Goal: Task Accomplishment & Management: Complete application form

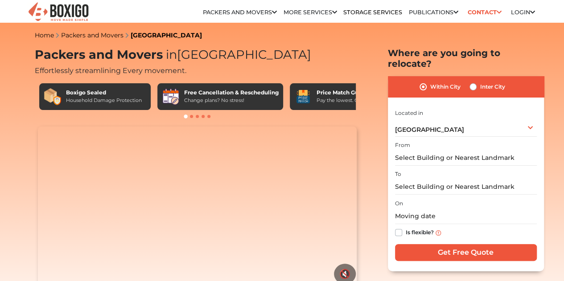
click at [480, 83] on label "Inter City" at bounding box center [492, 87] width 25 height 11
click at [474, 83] on input "Inter City" at bounding box center [473, 86] width 7 height 9
radio input "true"
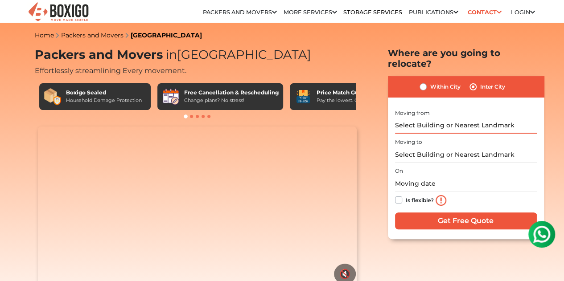
click at [448, 118] on input "text" at bounding box center [466, 126] width 142 height 16
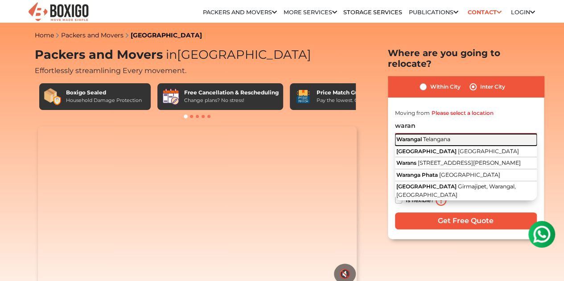
click at [442, 136] on span "Telangana" at bounding box center [436, 139] width 27 height 7
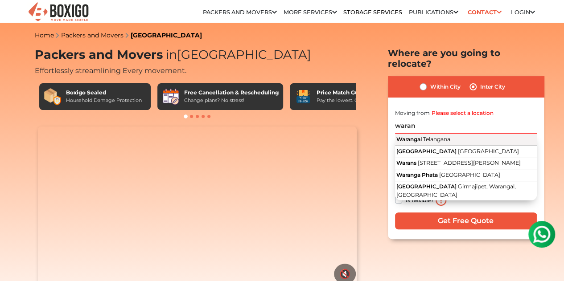
type input "Warangal, [GEOGRAPHIC_DATA]"
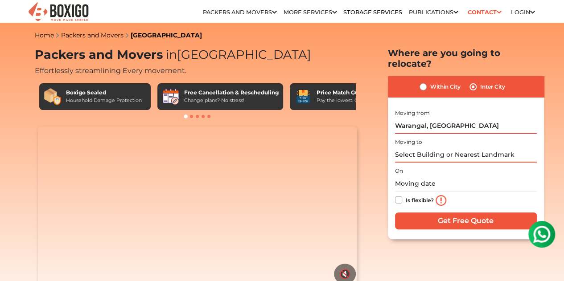
click at [436, 147] on input "text" at bounding box center [466, 155] width 142 height 16
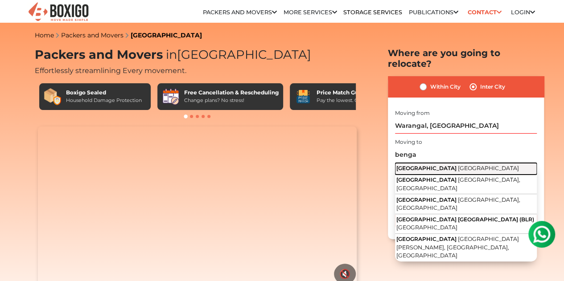
click at [458, 165] on span "[GEOGRAPHIC_DATA]" at bounding box center [488, 168] width 61 height 7
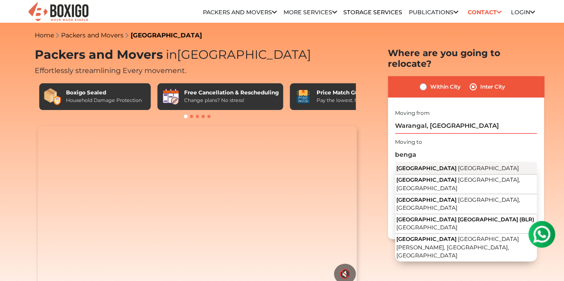
type input "[GEOGRAPHIC_DATA], [GEOGRAPHIC_DATA]"
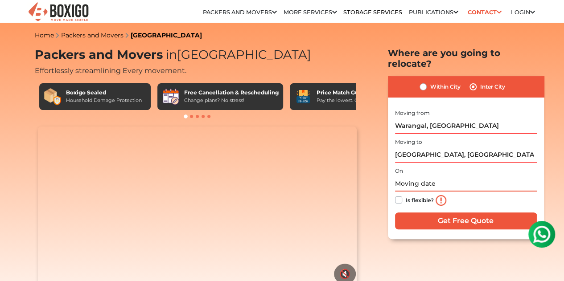
click at [430, 177] on input "text" at bounding box center [466, 184] width 142 height 16
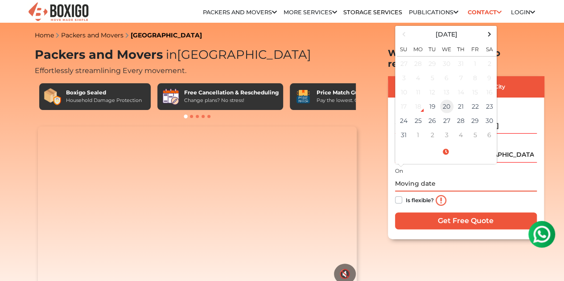
click at [451, 100] on td "20" at bounding box center [447, 106] width 14 height 14
type input "08/20/2025 12:00 AM"
click at [406, 195] on label "Is flexible?" at bounding box center [420, 199] width 28 height 9
click at [398, 195] on input "Is flexible?" at bounding box center [398, 199] width 7 height 9
checkbox input "true"
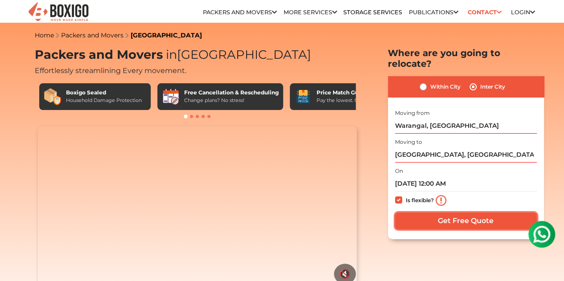
click at [426, 213] on input "Get Free Quote" at bounding box center [466, 221] width 142 height 17
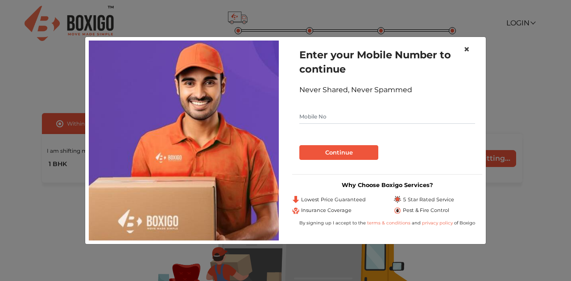
click at [467, 50] on span "×" at bounding box center [467, 49] width 6 height 13
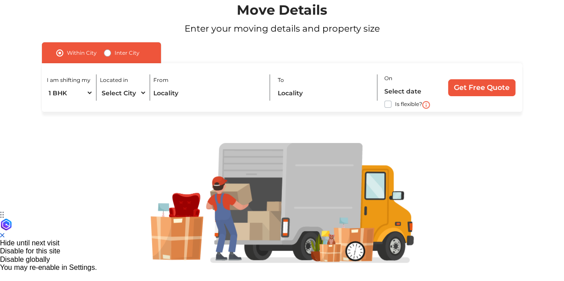
scroll to position [84, 0]
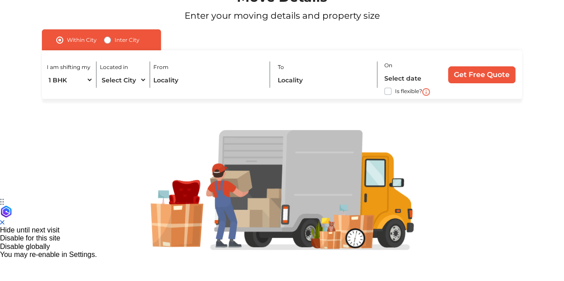
click at [115, 38] on label "Inter City" at bounding box center [127, 40] width 25 height 11
click at [109, 38] on input "Inter City" at bounding box center [107, 39] width 7 height 9
radio input "true"
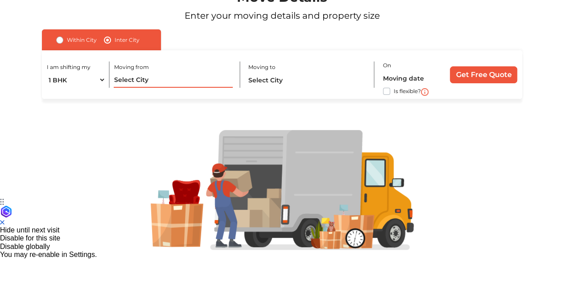
click at [140, 77] on input "text" at bounding box center [173, 80] width 119 height 16
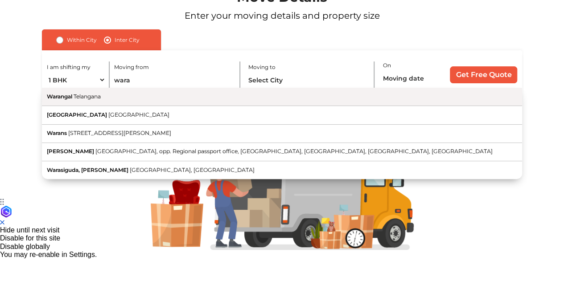
click at [143, 101] on button "Warangal Telangana" at bounding box center [282, 97] width 480 height 18
type input "Warangal, [GEOGRAPHIC_DATA]"
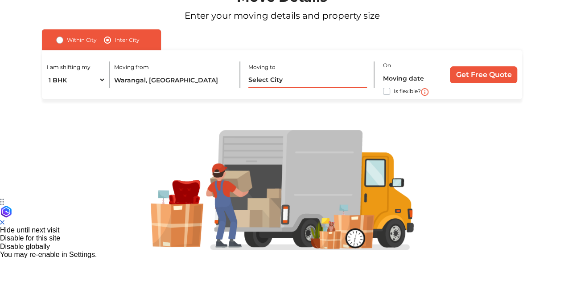
click at [295, 75] on input "text" at bounding box center [307, 80] width 119 height 16
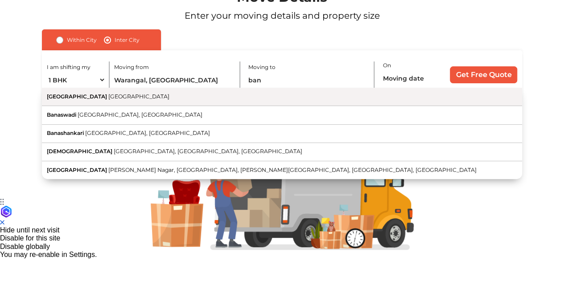
click at [285, 95] on button "[GEOGRAPHIC_DATA] [GEOGRAPHIC_DATA]" at bounding box center [282, 97] width 480 height 18
type input "[GEOGRAPHIC_DATA], [GEOGRAPHIC_DATA]"
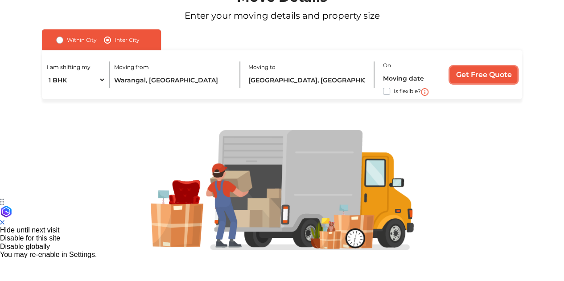
click at [456, 76] on input "Get Free Quote" at bounding box center [483, 74] width 67 height 17
click at [415, 70] on label "required" at bounding box center [404, 66] width 23 height 8
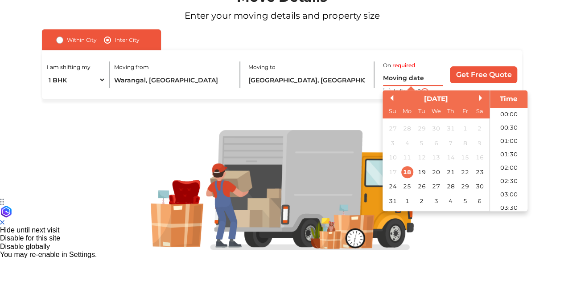
click at [417, 78] on input "text" at bounding box center [413, 78] width 60 height 16
click at [427, 174] on div "19" at bounding box center [422, 172] width 12 height 12
type input "[DATE] 12:00 AM"
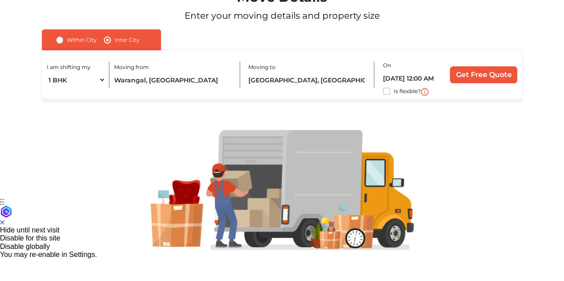
click at [382, 87] on div "I am shifting my 1 BHK 2 BHK 3 BHK 3 + BHK FEW ITEMS Moving from [GEOGRAPHIC_DA…" at bounding box center [282, 74] width 480 height 49
click at [394, 89] on label "Is flexible?" at bounding box center [407, 90] width 27 height 9
click at [49, 89] on input "Is flexible?" at bounding box center [45, 90] width 7 height 9
checkbox input "true"
click at [457, 76] on input "Get Free Quote" at bounding box center [483, 74] width 67 height 17
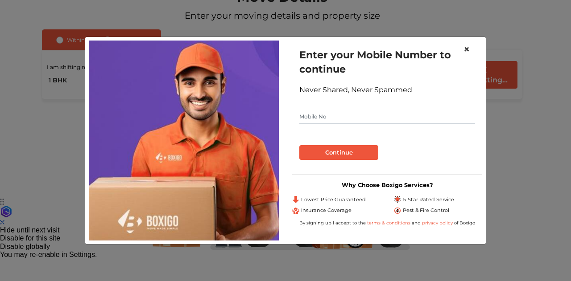
click at [472, 51] on button "×" at bounding box center [466, 49] width 21 height 25
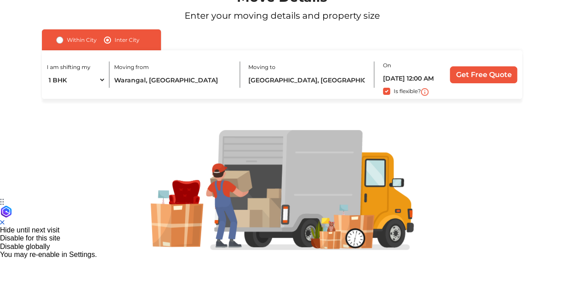
scroll to position [0, 0]
